Goal: Task Accomplishment & Management: Complete application form

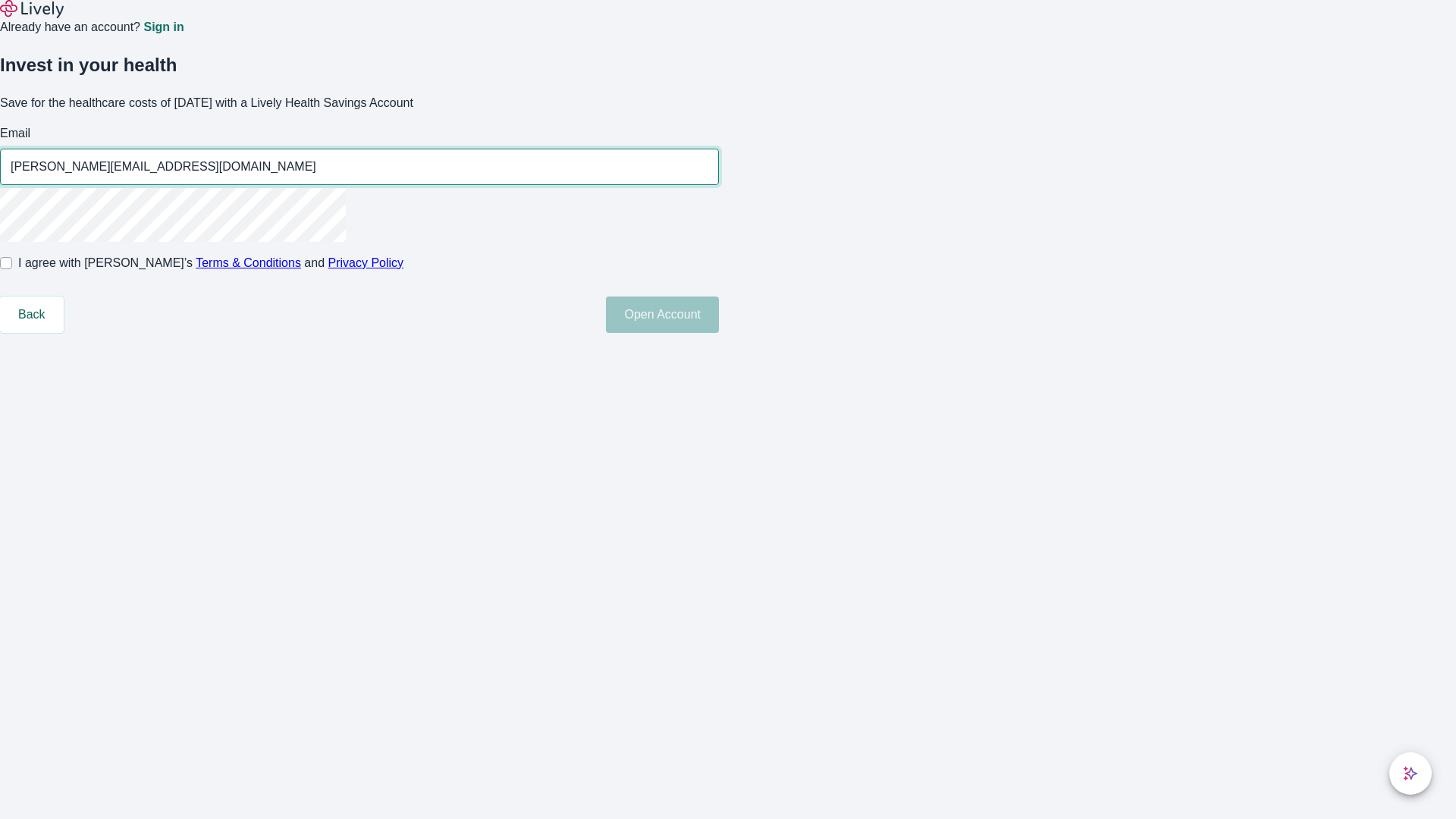
type input "[PERSON_NAME][EMAIL_ADDRESS][DOMAIN_NAME]"
click at [12, 269] on input "I agree with Lively’s Terms & Conditions and Privacy Policy" at bounding box center [6, 263] width 12 height 12
checkbox input "true"
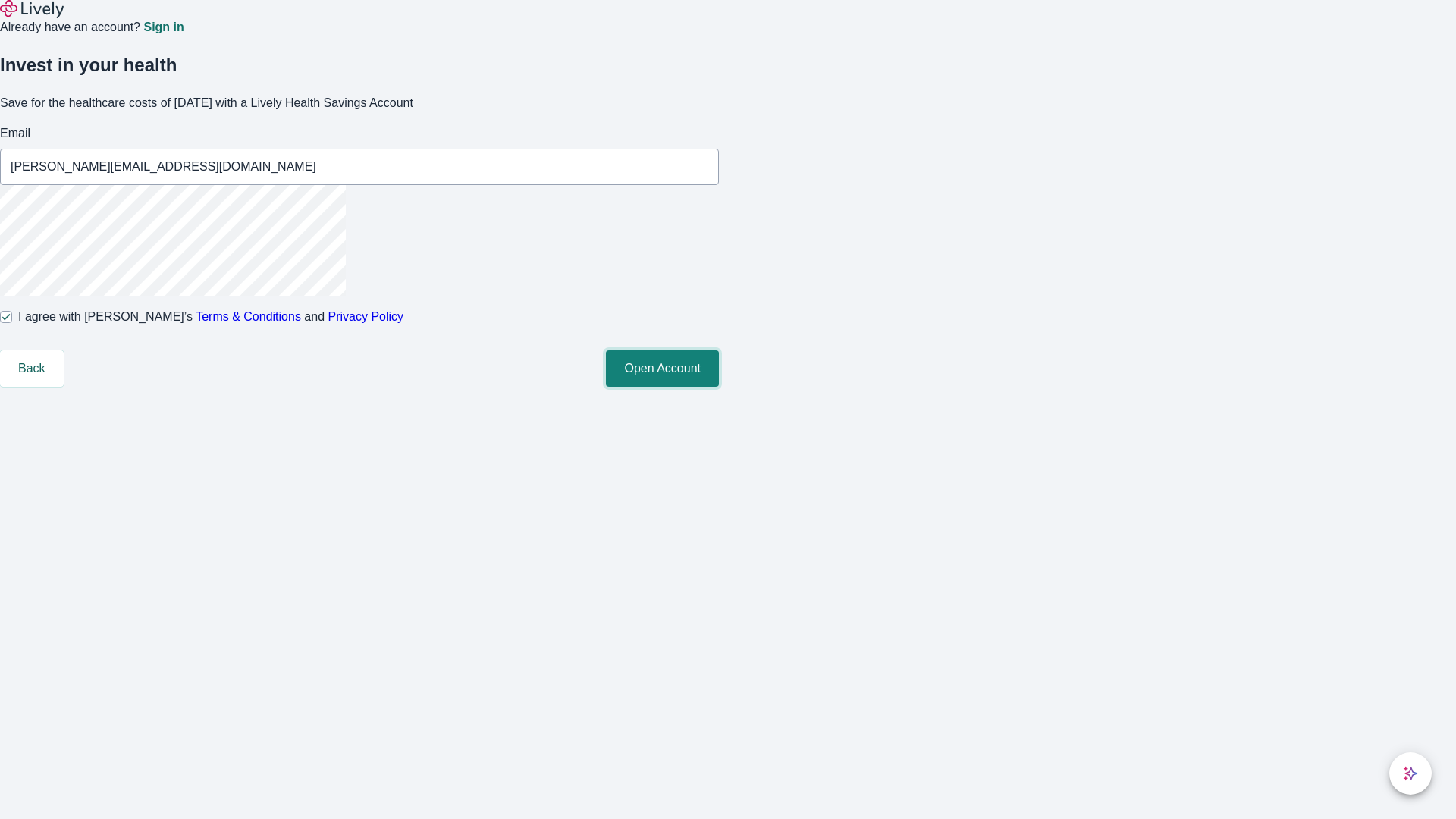
click at [719, 387] on button "Open Account" at bounding box center [662, 368] width 113 height 36
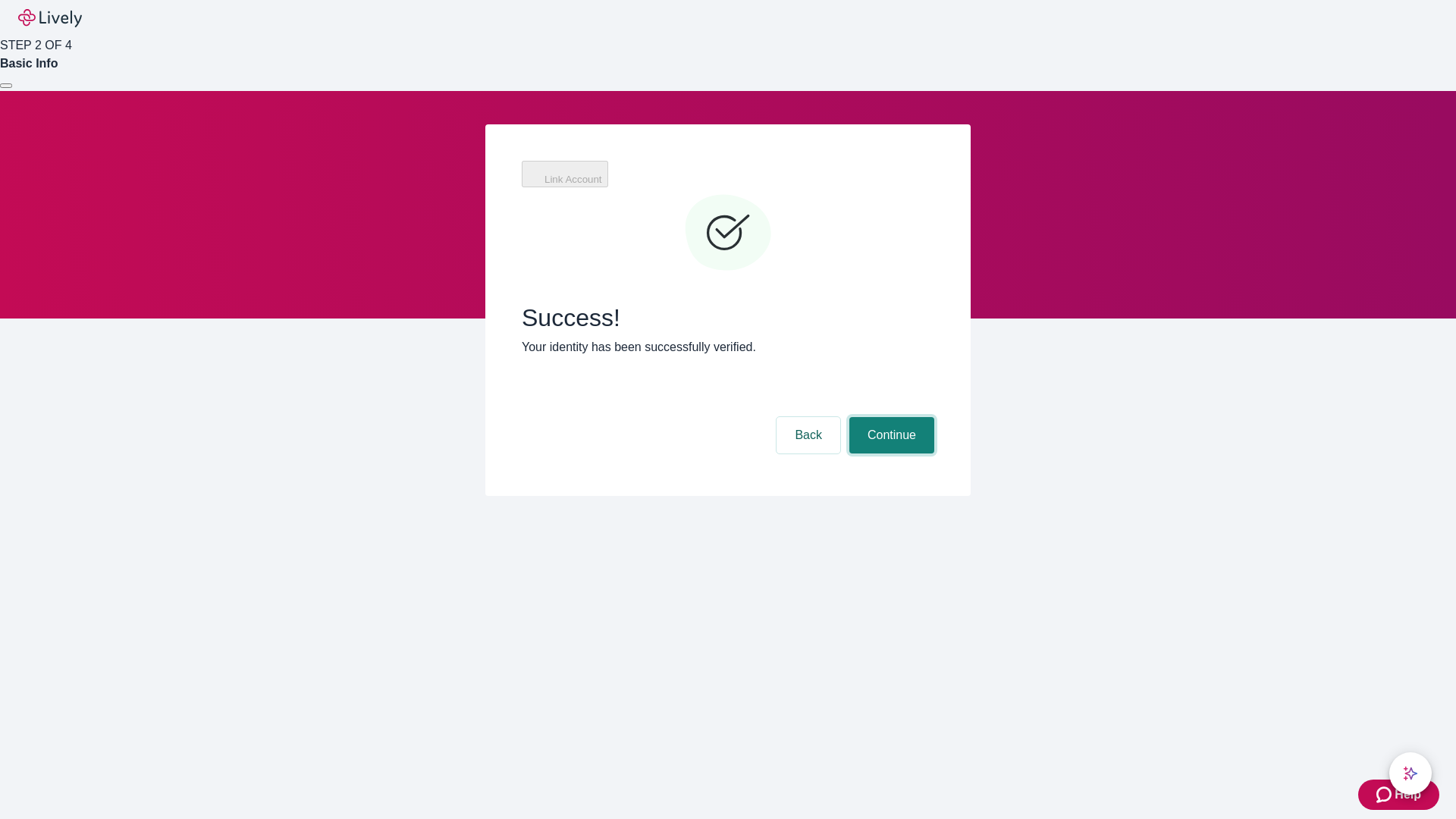
click at [890, 417] on button "Continue" at bounding box center [891, 435] width 85 height 36
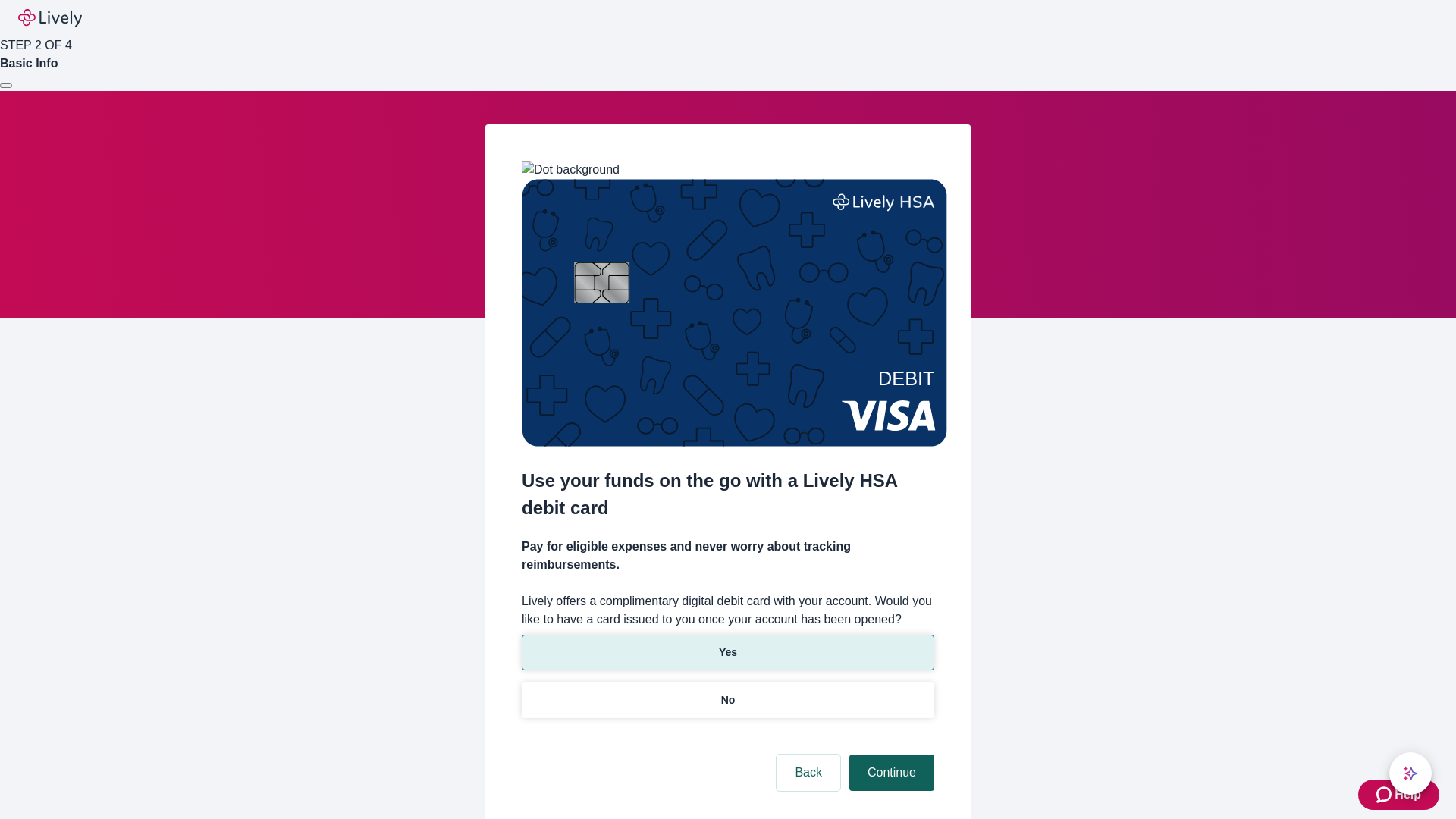
click at [727, 693] on p "No" at bounding box center [728, 700] width 15 height 16
click at [890, 755] on button "Continue" at bounding box center [891, 773] width 85 height 36
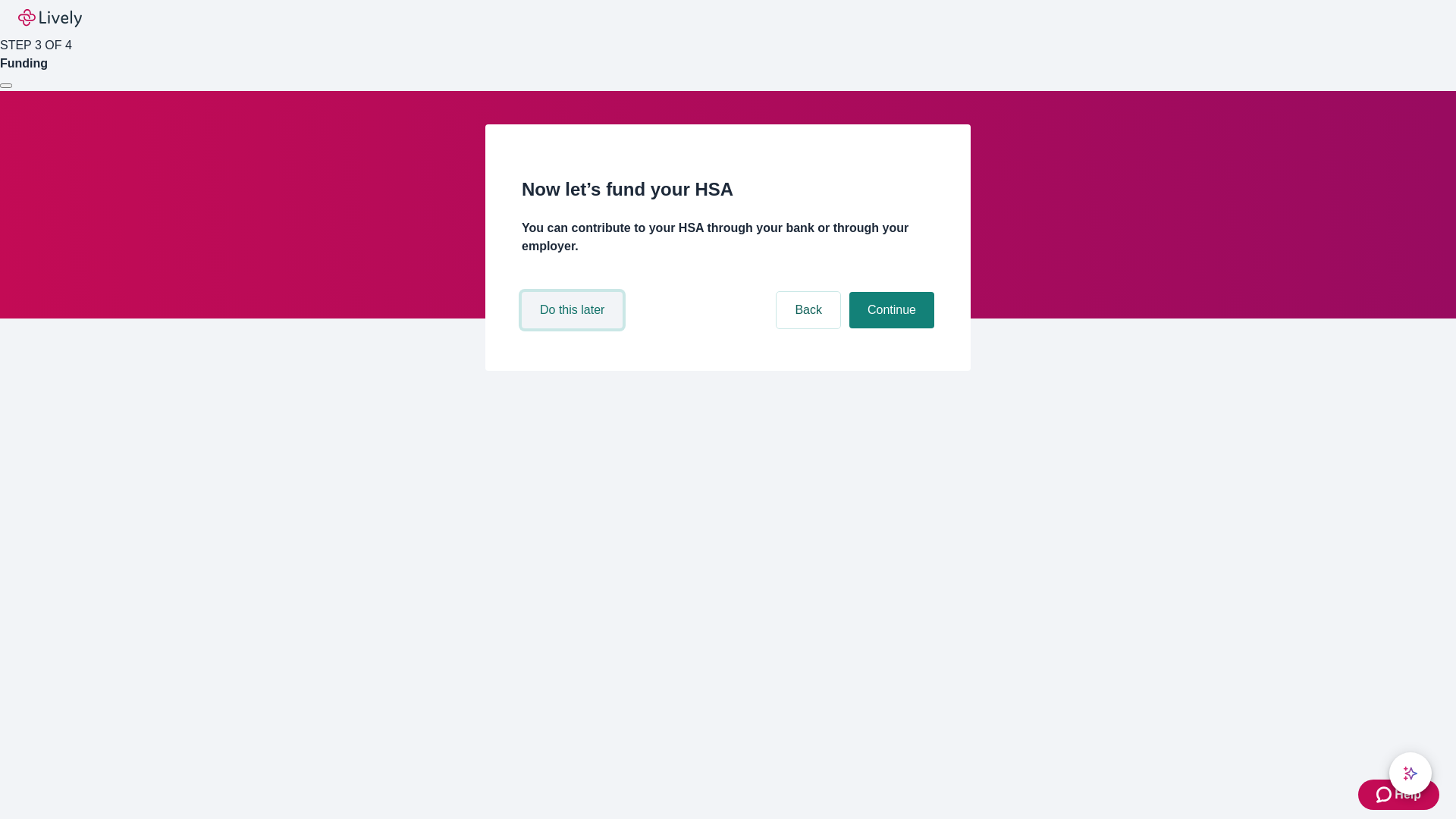
click at [574, 329] on button "Do this later" at bounding box center [572, 310] width 101 height 36
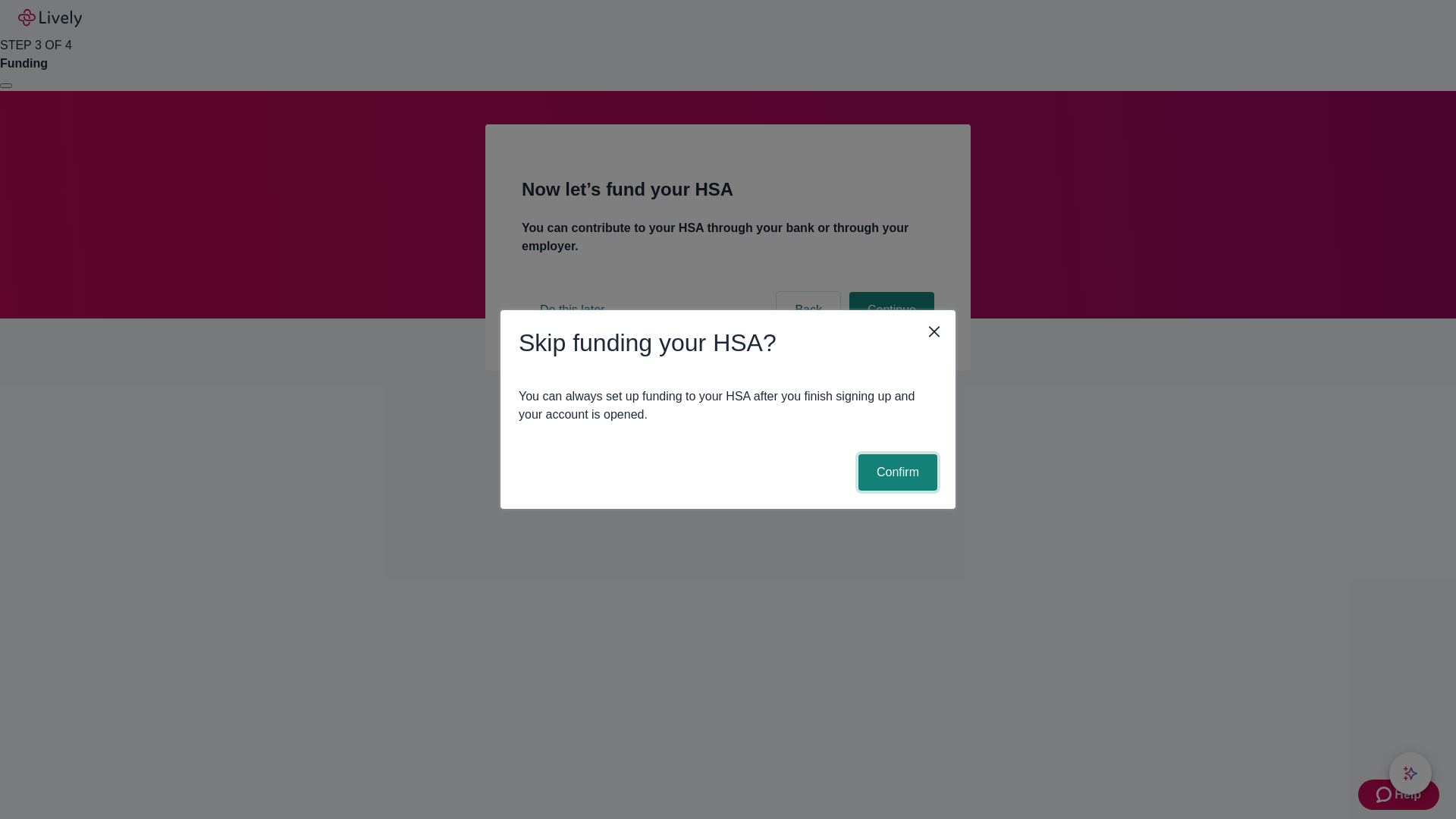
click at [895, 473] on button "Confirm" at bounding box center [898, 472] width 79 height 36
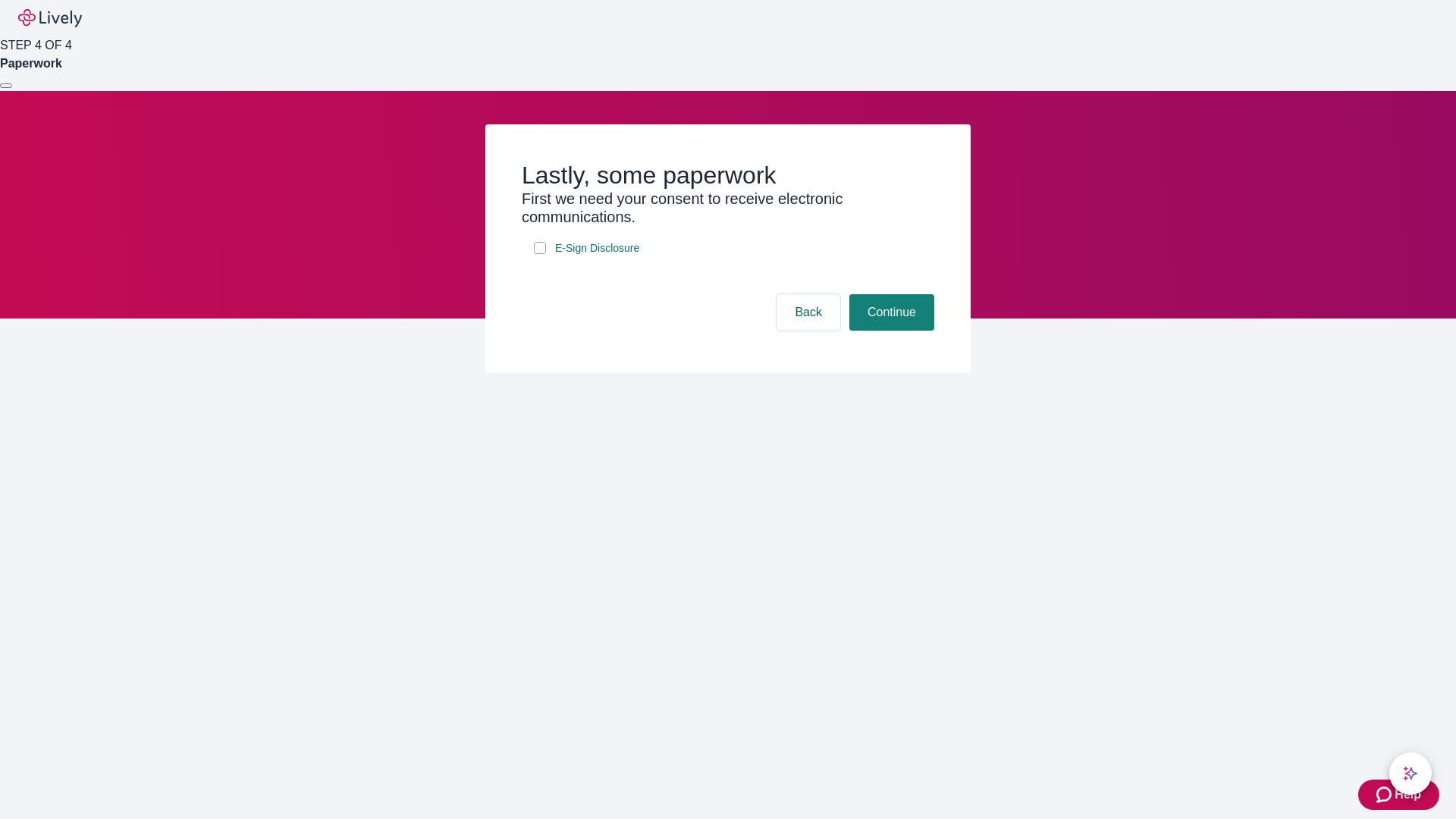
click at [540, 254] on input "E-Sign Disclosure" at bounding box center [540, 248] width 12 height 12
checkbox input "true"
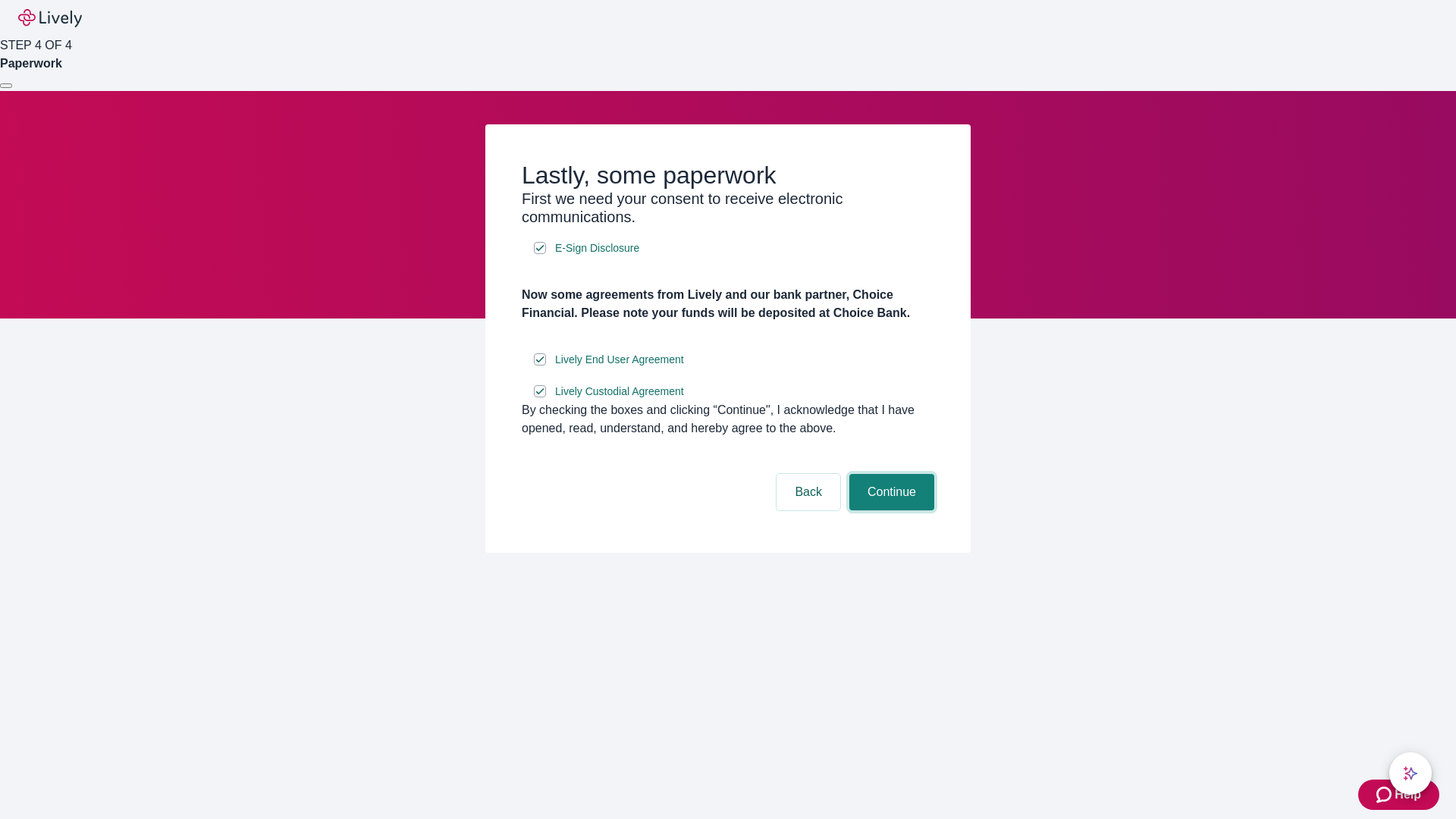
click at [890, 511] on button "Continue" at bounding box center [891, 492] width 85 height 36
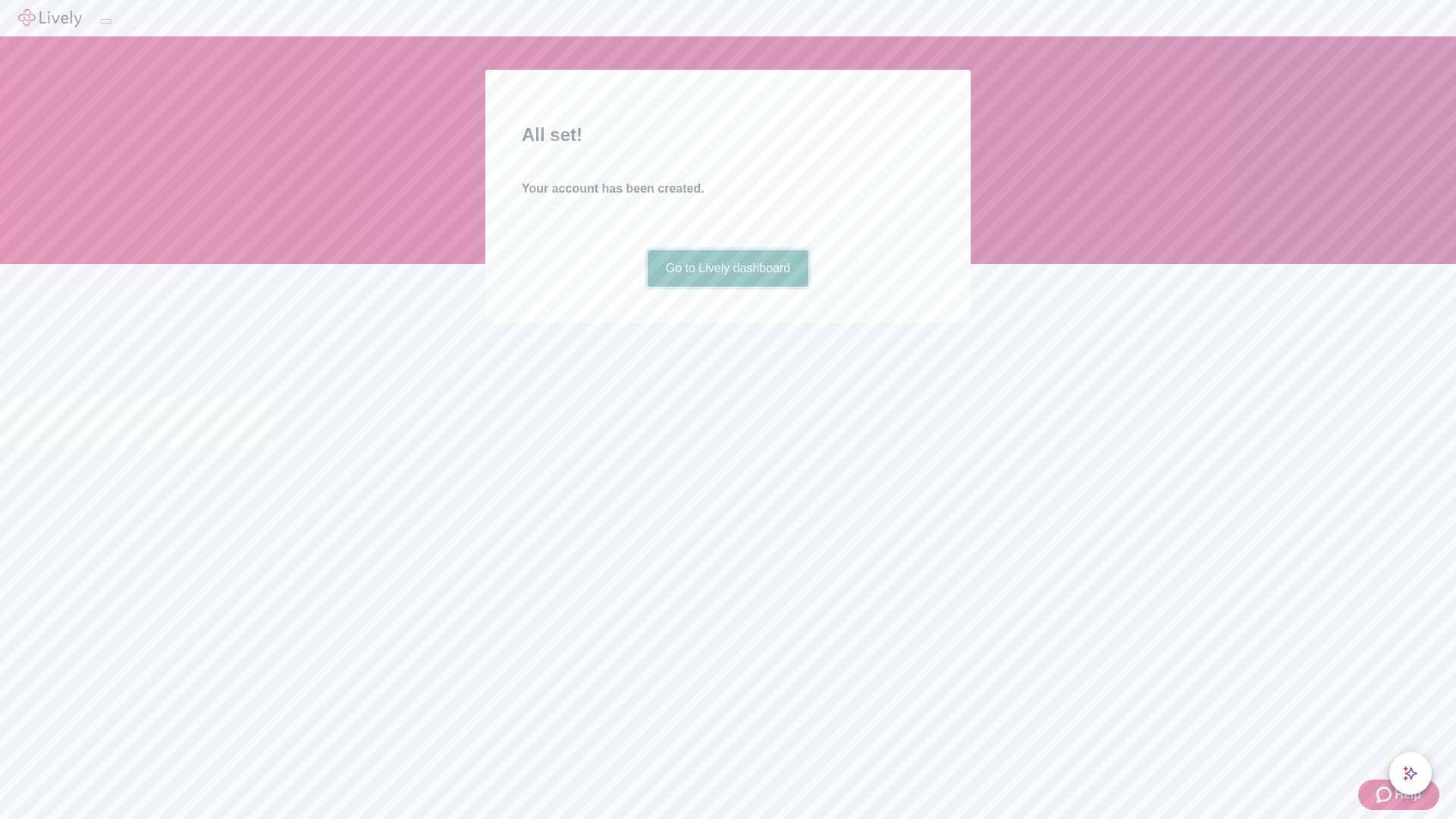
click at [727, 287] on link "Go to Lively dashboard" at bounding box center [728, 268] width 161 height 36
